Goal: Book appointment/travel/reservation

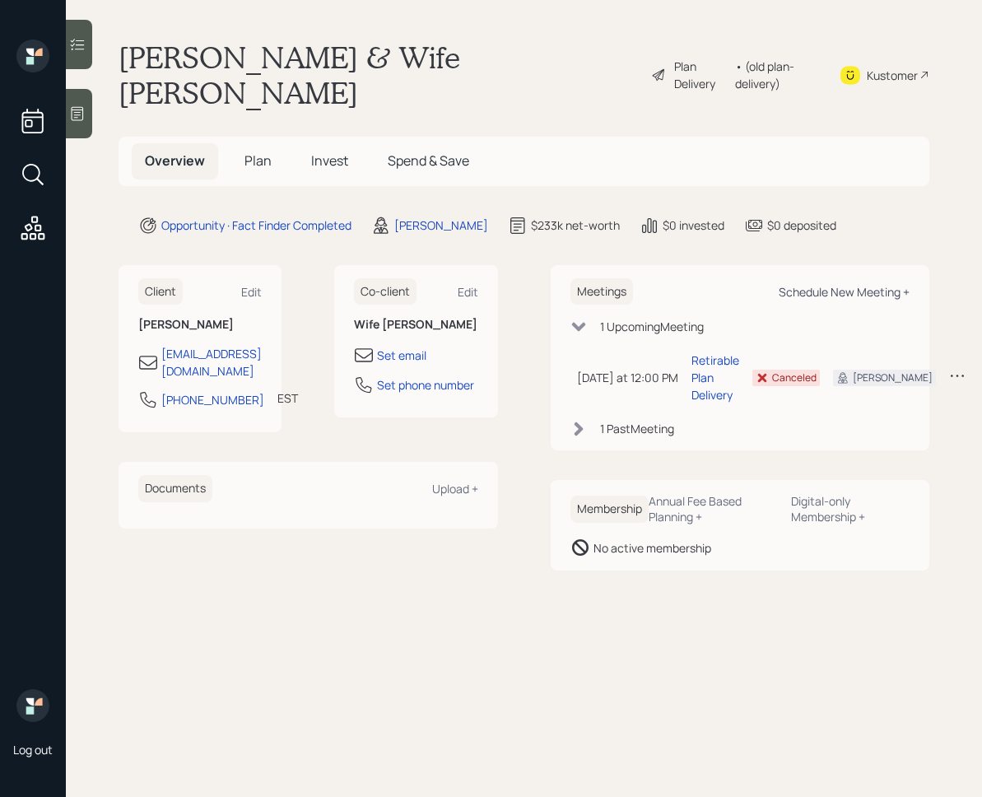
click at [866, 284] on div "Schedule New Meeting +" at bounding box center [844, 292] width 131 height 16
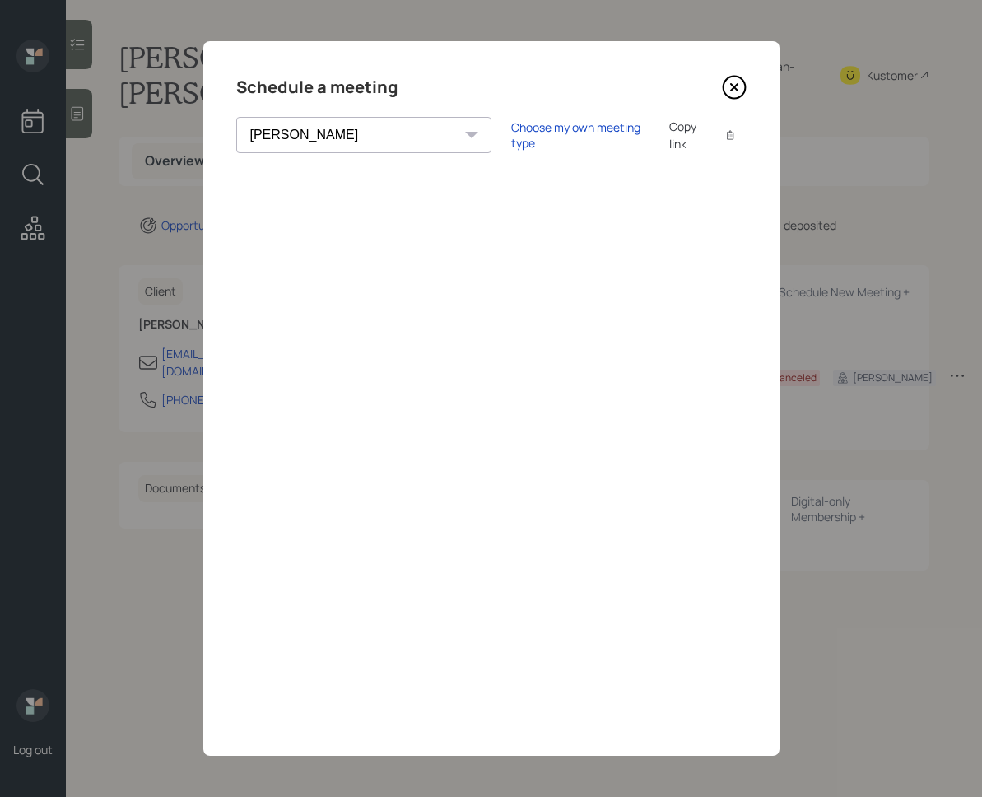
click at [349, 147] on select "[PERSON_NAME] [PERSON_NAME] [PERSON_NAME] [PERSON_NAME] [PERSON_NAME] [PERSON_N…" at bounding box center [363, 135] width 255 height 36
select select "round-[PERSON_NAME]"
click at [236, 117] on select "[PERSON_NAME] [PERSON_NAME] [PERSON_NAME] [PERSON_NAME] [PERSON_NAME] [PERSON_N…" at bounding box center [363, 135] width 255 height 36
click at [728, 98] on icon at bounding box center [734, 87] width 25 height 25
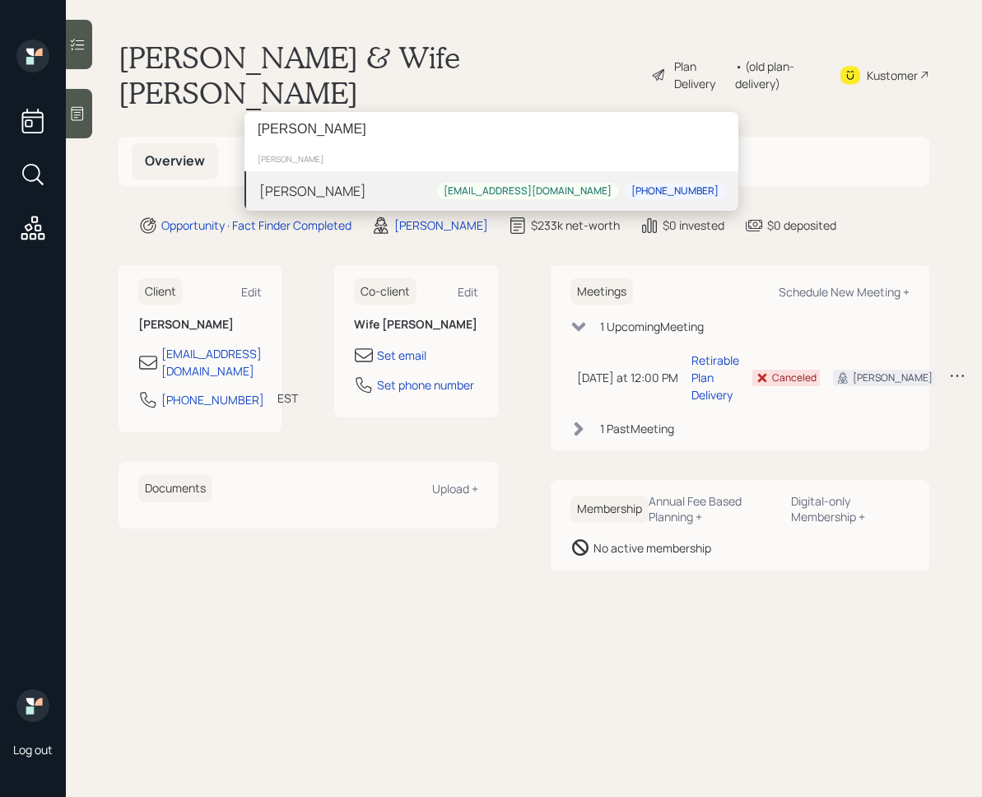
type input "[PERSON_NAME]"
click at [398, 194] on div "[PERSON_NAME] [EMAIL_ADDRESS][DOMAIN_NAME] [PHONE_NUMBER]" at bounding box center [492, 191] width 494 height 40
